Goal: Find specific page/section: Find specific page/section

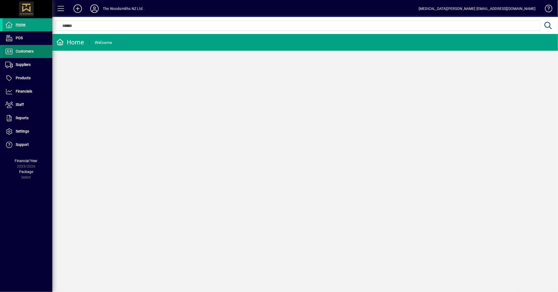
click at [27, 54] on span "Customers" at bounding box center [18, 51] width 31 height 6
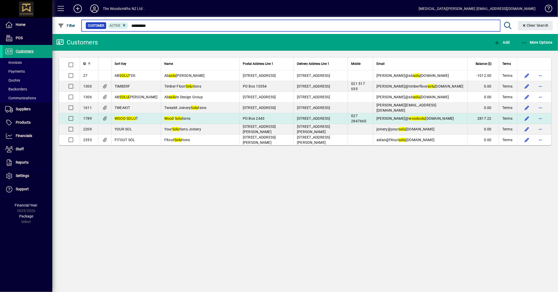
type input "*********"
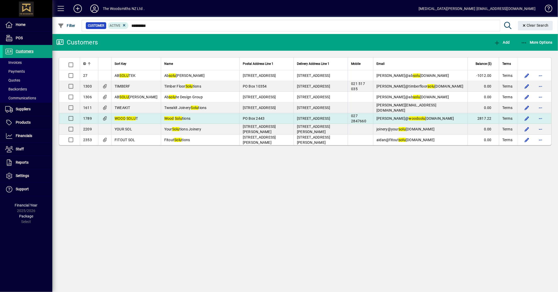
click at [196, 121] on td "Wood Solu tions" at bounding box center [200, 118] width 78 height 11
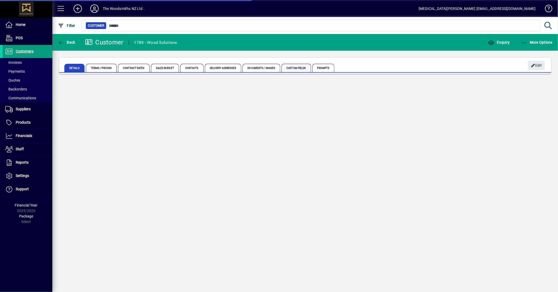
click at [296, 69] on span "Custom Fields" at bounding box center [295, 68] width 29 height 8
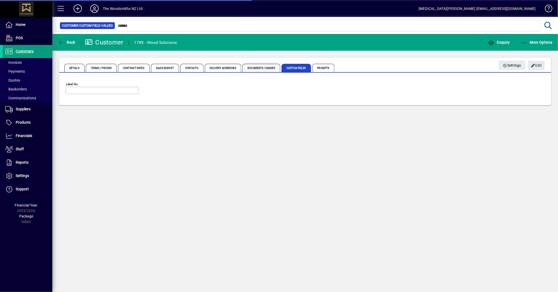
click at [272, 69] on span "Documents / Images" at bounding box center [261, 68] width 38 height 8
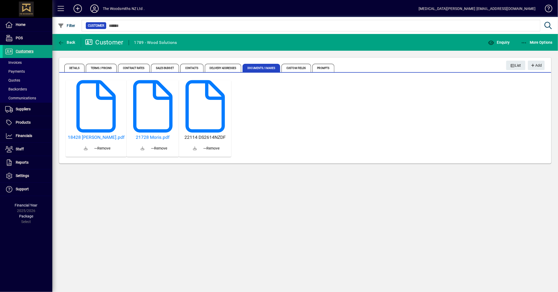
click at [201, 137] on h5 "22114 DS2614NZDF" at bounding box center [205, 137] width 48 height 5
